Goal: Task Accomplishment & Management: Use online tool/utility

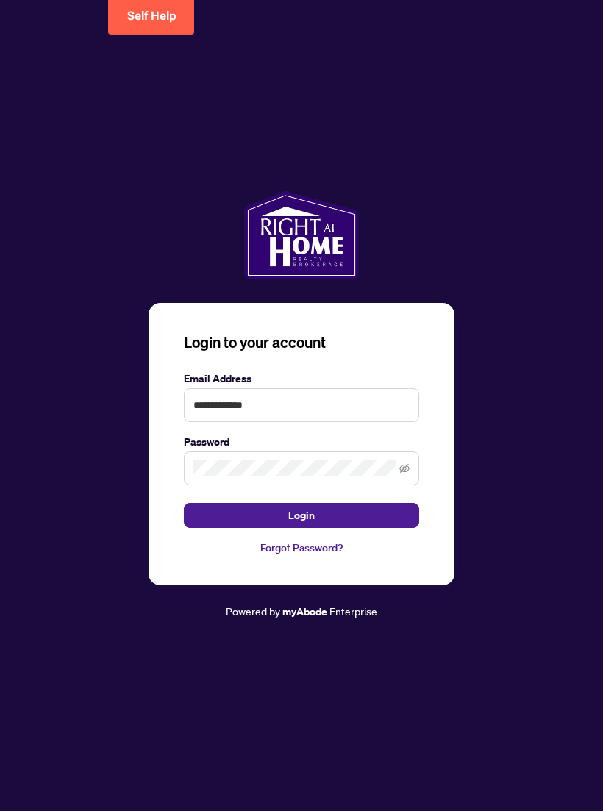
type input "**********"
click at [259, 528] on button "Login" at bounding box center [301, 515] width 235 height 25
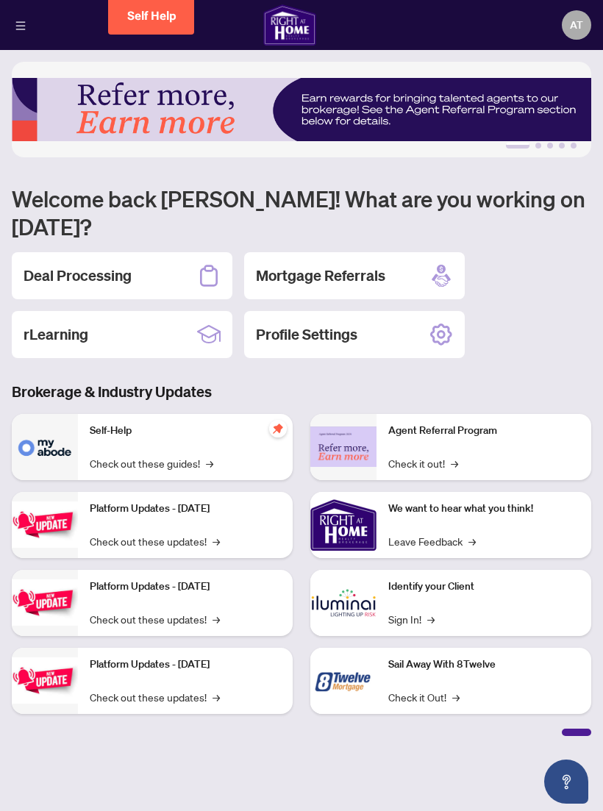
click at [187, 252] on div "Deal Processing" at bounding box center [122, 275] width 221 height 47
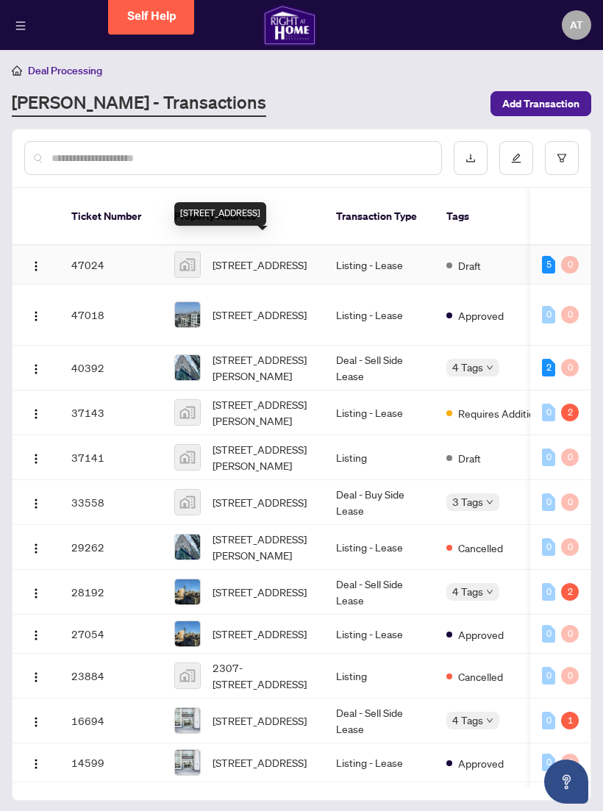
click at [290, 257] on span "[STREET_ADDRESS]" at bounding box center [259, 265] width 94 height 16
click at [263, 257] on span "[STREET_ADDRESS]" at bounding box center [259, 265] width 94 height 16
click at [193, 253] on img at bounding box center [187, 264] width 25 height 25
click at [198, 254] on img at bounding box center [187, 264] width 25 height 25
click at [571, 31] on span "AT" at bounding box center [576, 25] width 13 height 16
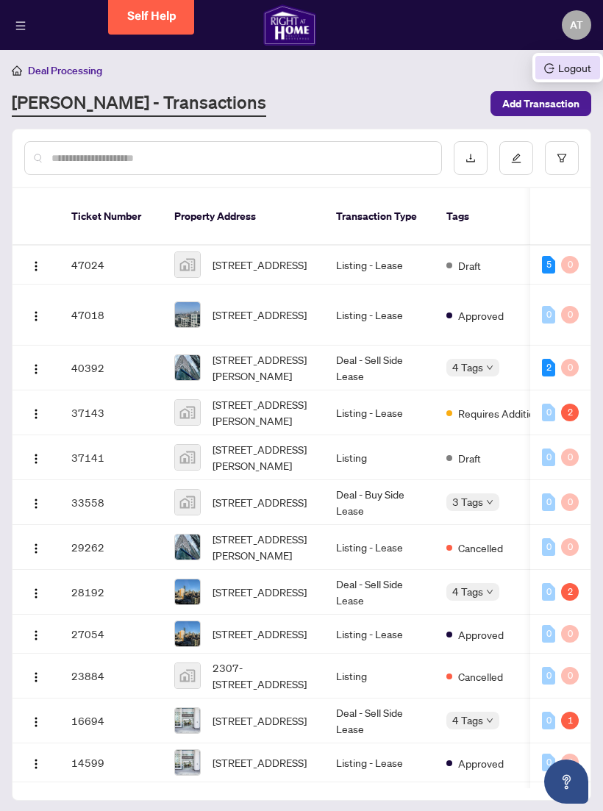
click at [575, 74] on span "Logout" at bounding box center [567, 68] width 47 height 16
